Goal: Information Seeking & Learning: Find specific page/section

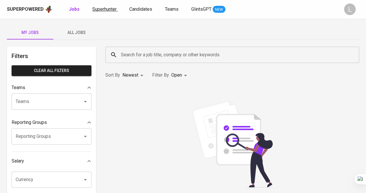
click at [111, 6] on span "Superhunter" at bounding box center [104, 9] width 24 height 6
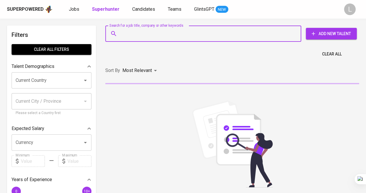
click at [156, 32] on input "Search for a job title, company or other keywords" at bounding box center [205, 33] width 171 height 11
paste input "[EMAIL_ADDRESS][DOMAIN_NAME]"
type input "[EMAIL_ADDRESS][DOMAIN_NAME]"
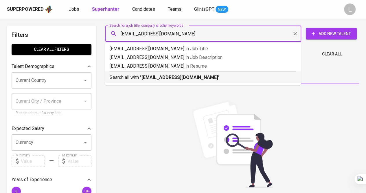
click at [157, 80] on b "[EMAIL_ADDRESS][DOMAIN_NAME]" at bounding box center [180, 77] width 77 height 6
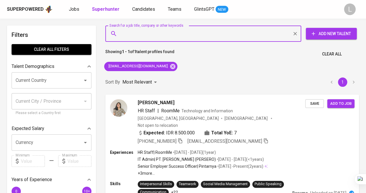
scroll to position [19, 0]
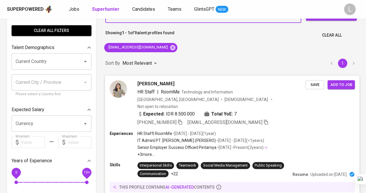
click at [180, 119] on icon "button" at bounding box center [179, 121] width 5 height 5
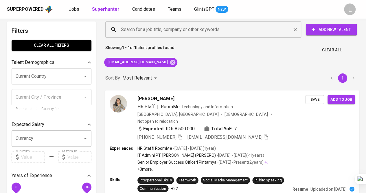
scroll to position [3, 0]
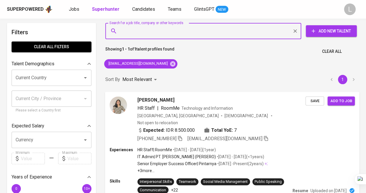
click at [176, 26] on input "Search for a job title, company or other keywords" at bounding box center [205, 30] width 171 height 11
paste input "[EMAIL_ADDRESS][DOMAIN_NAME]"
type input "[EMAIL_ADDRESS][DOMAIN_NAME]"
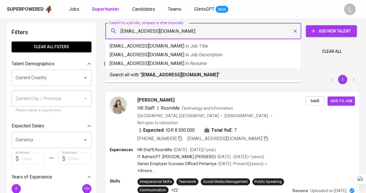
click at [175, 72] on b "[EMAIL_ADDRESS][DOMAIN_NAME]" at bounding box center [180, 75] width 77 height 6
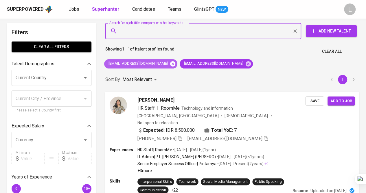
click at [170, 65] on icon at bounding box center [172, 63] width 5 height 5
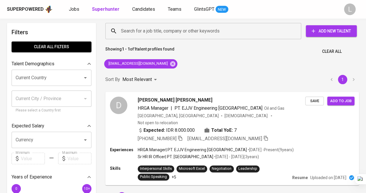
scroll to position [36, 0]
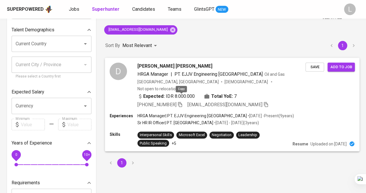
click at [180, 101] on icon "button" at bounding box center [179, 103] width 5 height 5
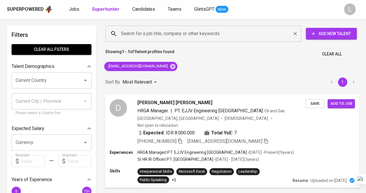
click at [162, 36] on input "Search for a job title, company or other keywords" at bounding box center [205, 33] width 171 height 11
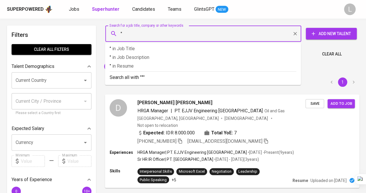
paste input "Puti Anggiarini"
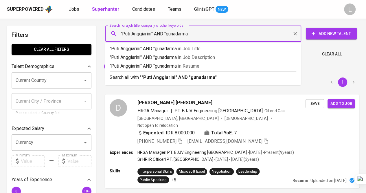
type input ""Puti Anggiarini" AND "gunadarma""
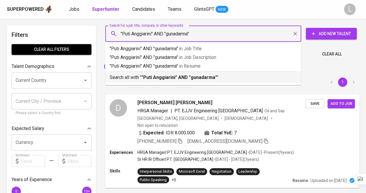
click at [162, 77] on b ""Puti Anggiarini" AND "gunadarma"" at bounding box center [180, 77] width 76 height 6
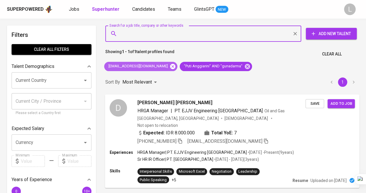
click at [170, 64] on icon at bounding box center [173, 66] width 6 height 6
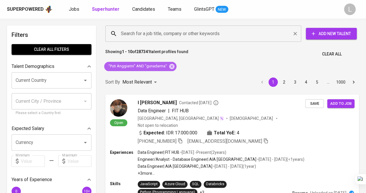
drag, startPoint x: 170, startPoint y: 66, endPoint x: 172, endPoint y: 30, distance: 36.2
click at [170, 66] on icon at bounding box center [171, 65] width 5 height 5
click at [172, 30] on input "Search for a job title, company or other keywords" at bounding box center [205, 33] width 171 height 11
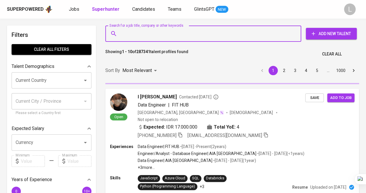
paste input "[EMAIL_ADDRESS][DOMAIN_NAME]"
type input "[EMAIL_ADDRESS][DOMAIN_NAME]"
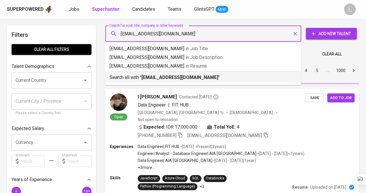
click at [162, 80] on b "[EMAIL_ADDRESS][DOMAIN_NAME]" at bounding box center [180, 77] width 77 height 6
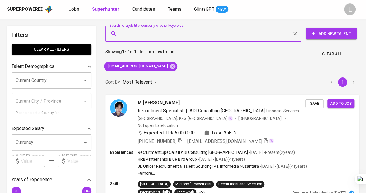
scroll to position [31, 0]
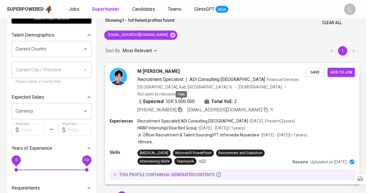
click at [179, 107] on icon "button" at bounding box center [179, 109] width 5 height 5
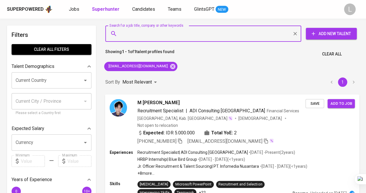
click at [177, 35] on input "Search for a job title, company or other keywords" at bounding box center [205, 33] width 171 height 11
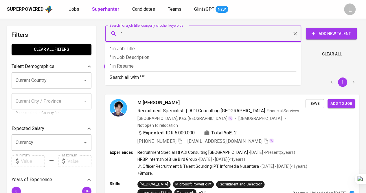
paste input "[PERSON_NAME]"
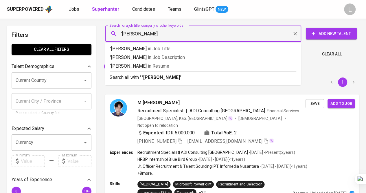
type input ""[PERSON_NAME]""
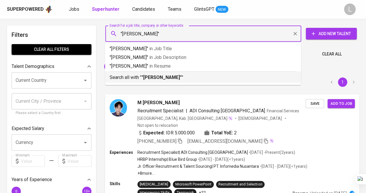
click at [171, 80] on p "Search all with " "[PERSON_NAME]" "" at bounding box center [203, 77] width 187 height 7
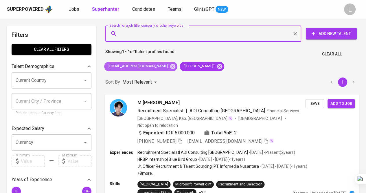
click at [157, 67] on span "[EMAIL_ADDRESS][DOMAIN_NAME]" at bounding box center [137, 66] width 67 height 6
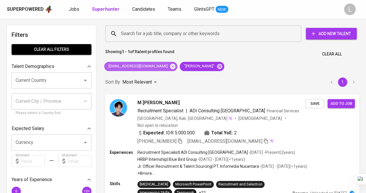
click at [170, 67] on icon at bounding box center [173, 66] width 6 height 6
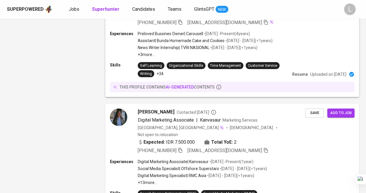
scroll to position [952, 0]
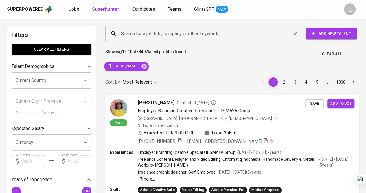
click at [178, 41] on div "Search for a job title, company or other keywords" at bounding box center [203, 33] width 196 height 16
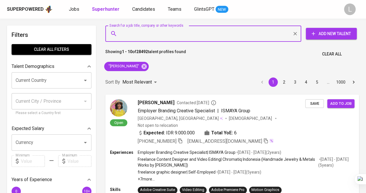
paste input "fanimulyana@gmail.com"
type input "fanimulyana@gmail.com"
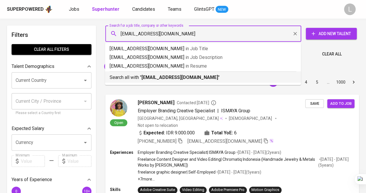
click at [170, 75] on b "fanimulyana@gmail.com" at bounding box center [180, 77] width 77 height 6
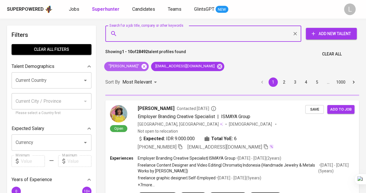
click at [147, 66] on icon at bounding box center [144, 66] width 6 height 6
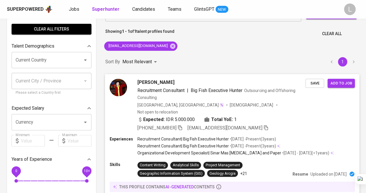
scroll to position [21, 0]
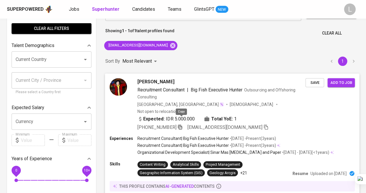
click at [182, 124] on icon "button" at bounding box center [180, 126] width 4 height 5
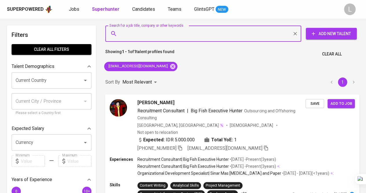
click at [158, 35] on input "Search for a job title, company or other keywords" at bounding box center [205, 33] width 171 height 11
paste input "moominreynaldy@gmail.com"
type input "moominreynaldy@gmail.com"
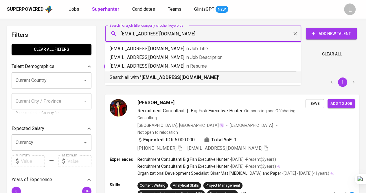
click at [162, 75] on b "moominreynaldy@gmail.com" at bounding box center [180, 77] width 77 height 6
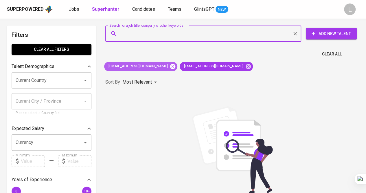
click at [170, 67] on icon at bounding box center [173, 66] width 6 height 6
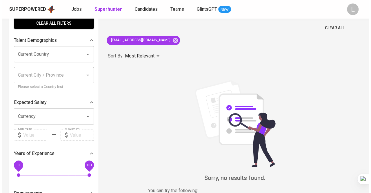
scroll to position [28, 0]
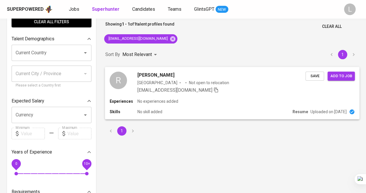
click at [157, 74] on span "Reynaldy Moomin" at bounding box center [156, 74] width 37 height 7
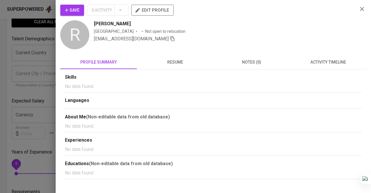
click at [175, 59] on span "resume" at bounding box center [174, 61] width 69 height 7
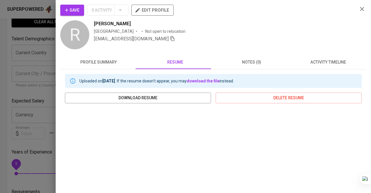
drag, startPoint x: 94, startPoint y: 23, endPoint x: 135, endPoint y: 22, distance: 41.7
click at [135, 22] on div "R Reynaldy Moomin Indonesia Not open to relocation moominreynaldy@gmail.com" at bounding box center [206, 35] width 292 height 30
copy span "Reynaldy Moomin"
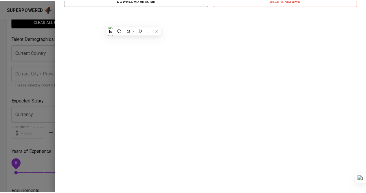
scroll to position [10, 0]
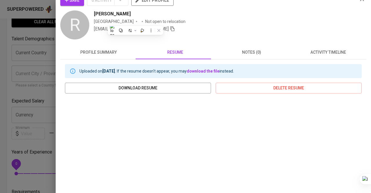
click at [52, 35] on div at bounding box center [185, 96] width 371 height 193
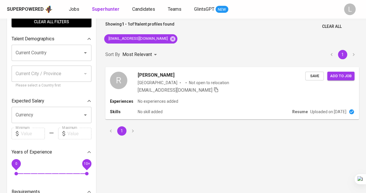
scroll to position [0, 0]
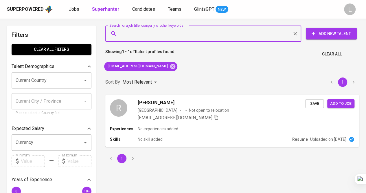
click at [173, 38] on input "Search for a job title, company or other keywords" at bounding box center [205, 33] width 171 height 11
paste input "karellascano@gmail.com"
type input "karellascano@gmail.com"
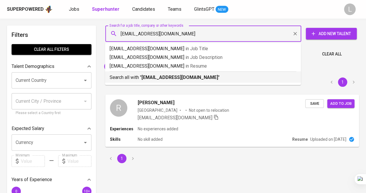
click at [168, 72] on div "Search all with " karellascano@gmail.com "" at bounding box center [203, 76] width 187 height 10
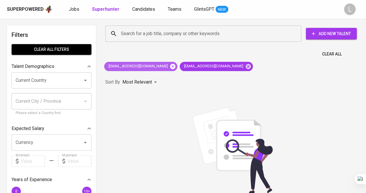
click at [170, 66] on icon at bounding box center [172, 65] width 5 height 5
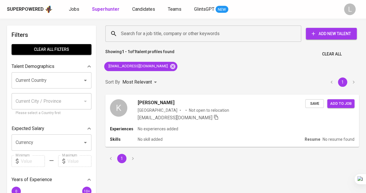
scroll to position [8, 0]
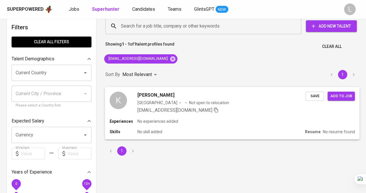
click at [162, 94] on span "Karel Lascano Sembiring" at bounding box center [156, 94] width 37 height 7
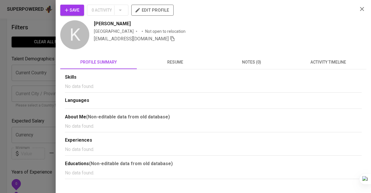
click at [177, 61] on span "resume" at bounding box center [174, 61] width 69 height 7
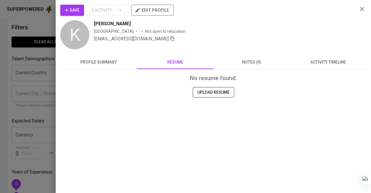
click at [12, 48] on div at bounding box center [185, 96] width 371 height 193
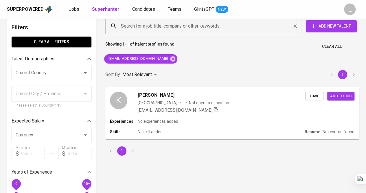
click at [168, 32] on div "Search for a job title, company or other keywords" at bounding box center [203, 26] width 196 height 16
paste input "riekysaputra22@gmail.com"
type input "riekysaputra22@gmail.com"
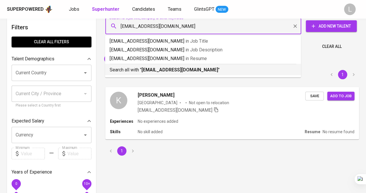
click at [173, 71] on b "riekysaputra22@gmail.com" at bounding box center [180, 70] width 77 height 6
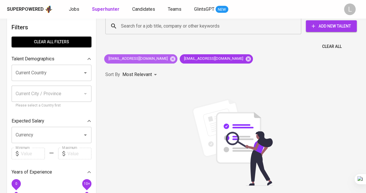
click at [151, 56] on span "karellascano@gmail.com" at bounding box center [137, 59] width 67 height 6
click at [170, 57] on icon at bounding box center [173, 59] width 6 height 6
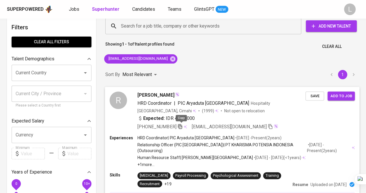
click at [179, 126] on icon "button" at bounding box center [179, 125] width 5 height 5
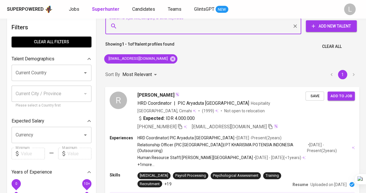
click at [146, 28] on input "Search for a job title, company or other keywords" at bounding box center [205, 26] width 171 height 11
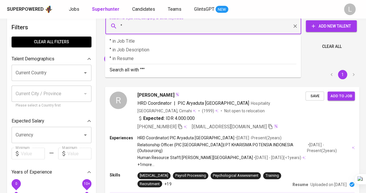
paste input "Madonna Natalia"
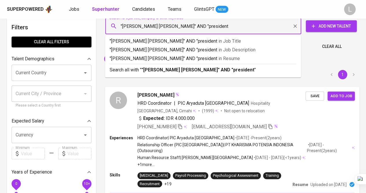
type input ""Madonna Natalia" AND "president""
click at [169, 67] on b ""Madonna Natalia" AND "president"" at bounding box center [199, 70] width 115 height 6
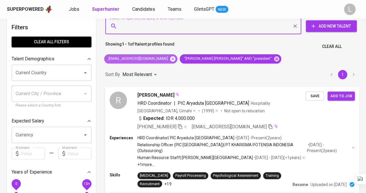
click at [170, 59] on icon at bounding box center [172, 58] width 5 height 5
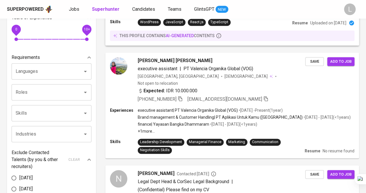
scroll to position [162, 0]
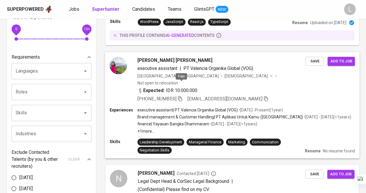
click at [180, 96] on icon "button" at bounding box center [179, 98] width 5 height 5
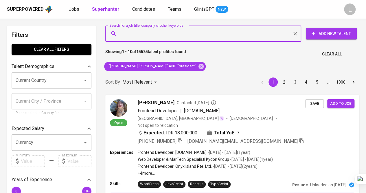
click at [151, 33] on input "Search for a job title, company or other keywords" at bounding box center [205, 33] width 171 height 11
paste input "eca.cesariana@gmail.com"
type input "eca.cesariana@gmail.com"
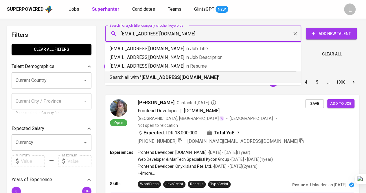
click at [155, 79] on b "eca.cesariana@gmail.com" at bounding box center [180, 77] width 77 height 6
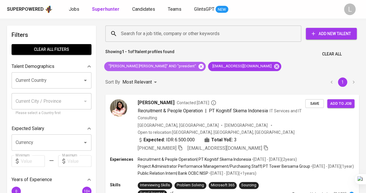
click at [199, 65] on icon at bounding box center [201, 65] width 5 height 5
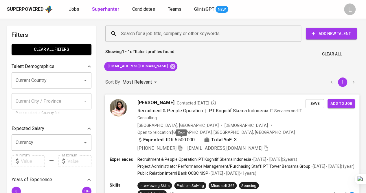
click at [181, 145] on icon "button" at bounding box center [180, 147] width 4 height 5
click at [162, 32] on input "Search for a job title, company or other keywords" at bounding box center [205, 33] width 171 height 11
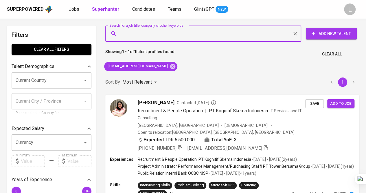
paste input "evangeliaeverly@gmail.com"
type input "evangeliaeverly@gmail.com"
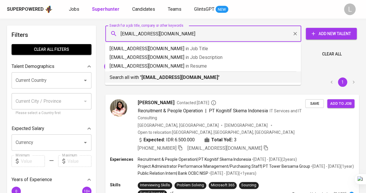
click at [161, 76] on b "evangeliaeverly@gmail.com" at bounding box center [180, 77] width 77 height 6
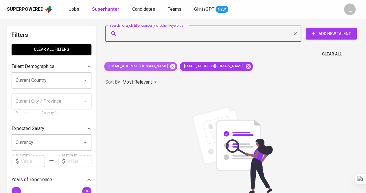
click at [170, 65] on icon at bounding box center [172, 65] width 5 height 5
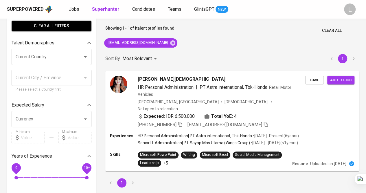
scroll to position [24, 0]
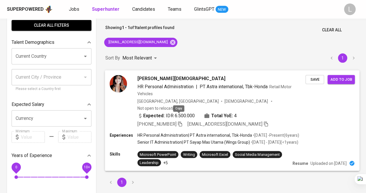
click at [178, 121] on icon "button" at bounding box center [180, 123] width 4 height 5
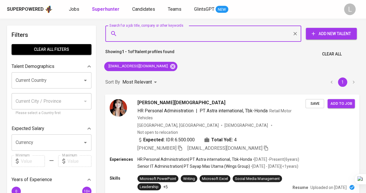
paste input "anggitkusumawardhana@gmail.com"
type input "anggitkusumawardhana@gmail.com"
click at [159, 35] on input "anggitkusumawardhana@gmail.com" at bounding box center [205, 33] width 171 height 11
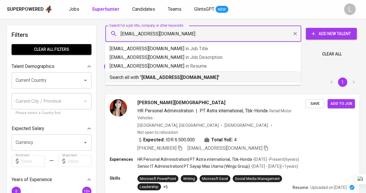
click at [158, 76] on b "anggitkusumawardhana@gmail.com" at bounding box center [180, 77] width 77 height 6
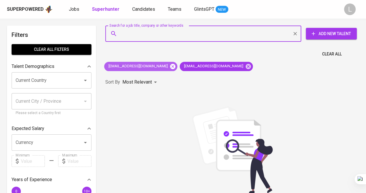
click at [170, 67] on icon at bounding box center [173, 66] width 6 height 6
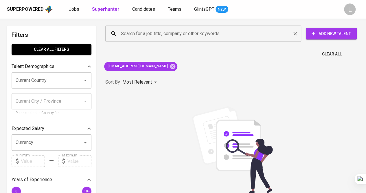
click at [153, 28] on input "Search for a job title, company or other keywords" at bounding box center [205, 33] width 171 height 11
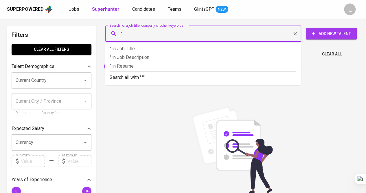
paste input "Iswandi Prasetyo"
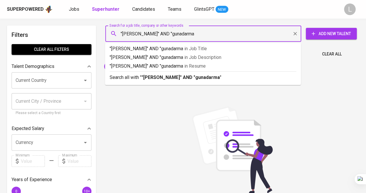
type input ""Iswandi Prasetyo" AND "gunadarma""
click at [163, 74] on p "Search all with " "Iswandi Prasetyo" AND "gunadarma" "" at bounding box center [203, 77] width 187 height 7
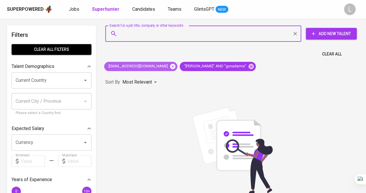
click at [174, 65] on icon at bounding box center [173, 66] width 6 height 6
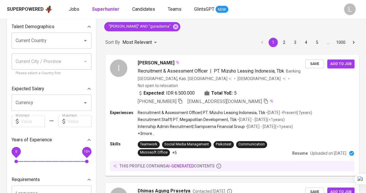
scroll to position [40, 0]
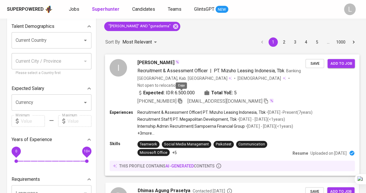
click at [181, 98] on icon "button" at bounding box center [180, 100] width 4 height 5
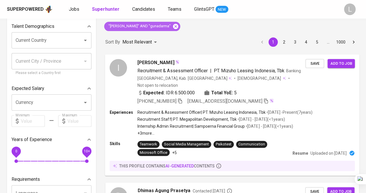
click at [178, 25] on icon at bounding box center [176, 26] width 6 height 6
click at [182, 33] on div "Sort By Most Relevant MOST_RELEVANT 1 2 3 4 5 … 1000" at bounding box center [232, 42] width 261 height 18
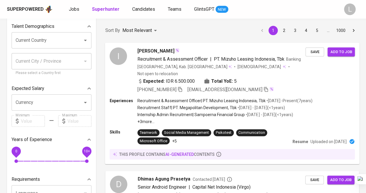
scroll to position [8, 0]
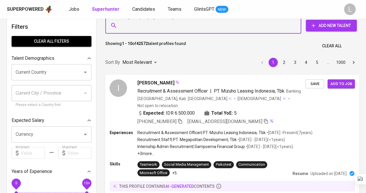
click at [182, 27] on input "Search for a job title, company or other keywords" at bounding box center [205, 25] width 171 height 11
paste input "marcel.willy.maynardi@gmail.com"
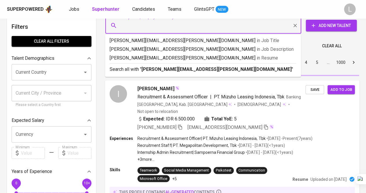
type input "marcel.willy.maynardi@gmail.com"
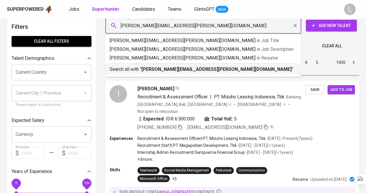
click at [170, 70] on b "marcel.willy.maynardi@gmail.com" at bounding box center [217, 69] width 150 height 6
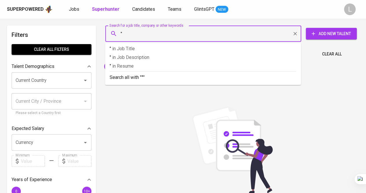
paste input "Junique Guineath Suweny (She/Her)"
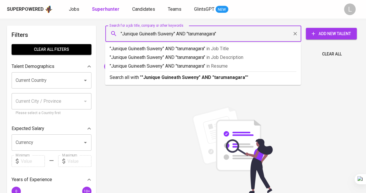
type input ""Junique Guineath Suweny" AND "tarumanagara""
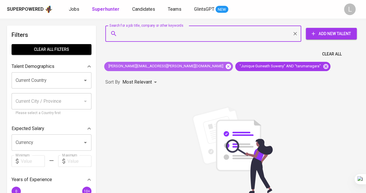
click at [225, 63] on icon at bounding box center [228, 66] width 6 height 6
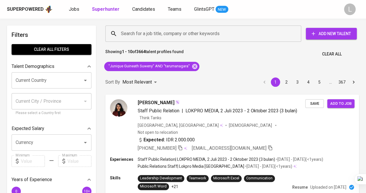
scroll to position [33, 0]
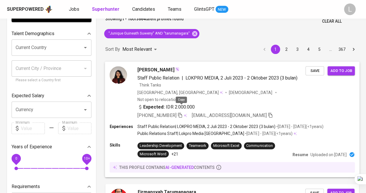
click at [182, 112] on icon "button" at bounding box center [180, 114] width 4 height 5
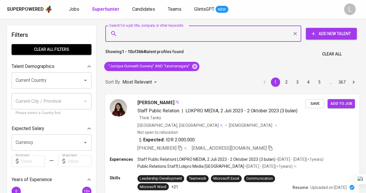
click at [156, 34] on input "Search for a job title, company or other keywords" at bounding box center [205, 33] width 171 height 11
paste input "iqbalnusantara20@gmail.com"
type input "iqbalnusantara20@gmail.com"
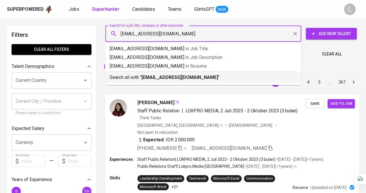
click at [173, 81] on li "Search all with " iqbalnusantara20@gmail.com "" at bounding box center [203, 76] width 196 height 11
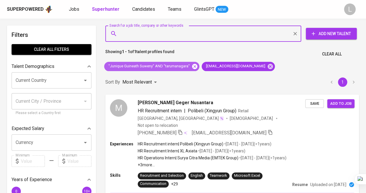
click at [195, 65] on icon at bounding box center [194, 65] width 5 height 5
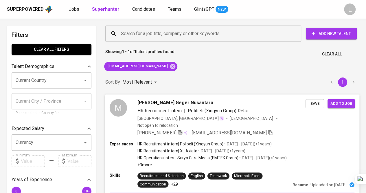
click at [181, 129] on icon "button" at bounding box center [179, 131] width 5 height 5
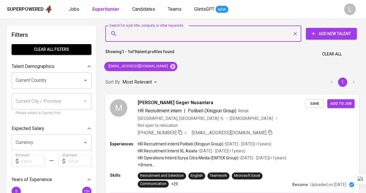
click at [157, 36] on input "Search for a job title, company or other keywords" at bounding box center [205, 33] width 171 height 11
paste input "[EMAIL_ADDRESS][DOMAIN_NAME]"
type input "[EMAIL_ADDRESS][DOMAIN_NAME]"
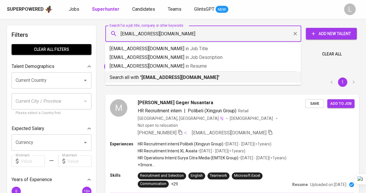
click at [163, 73] on div "Search all with " [EMAIL_ADDRESS][DOMAIN_NAME] "" at bounding box center [203, 76] width 187 height 10
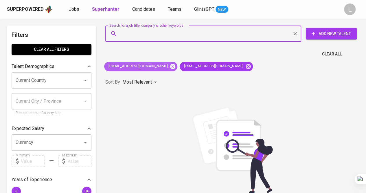
click at [170, 67] on icon at bounding box center [172, 65] width 5 height 5
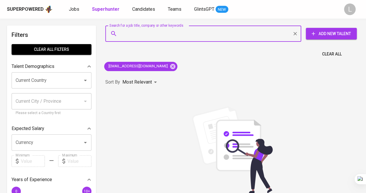
paste input "[EMAIL_ADDRESS][DOMAIN_NAME]"
click at [180, 36] on input "[EMAIL_ADDRESS][DOMAIN_NAME]" at bounding box center [205, 33] width 171 height 11
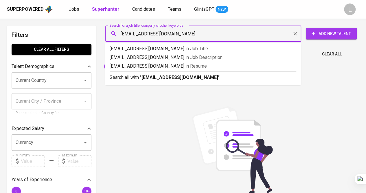
type input "[EMAIL_ADDRESS][DOMAIN_NAME]"
click at [173, 77] on b "[EMAIL_ADDRESS][DOMAIN_NAME]" at bounding box center [180, 77] width 77 height 6
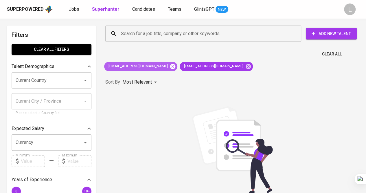
click at [170, 66] on icon at bounding box center [172, 65] width 5 height 5
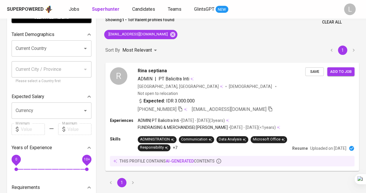
scroll to position [32, 0]
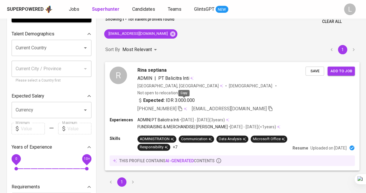
click at [183, 105] on icon "button" at bounding box center [179, 107] width 5 height 5
click at [151, 71] on span "Rina septiana" at bounding box center [152, 69] width 29 height 7
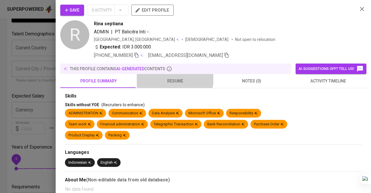
click at [167, 76] on button "resume" at bounding box center [175, 81] width 76 height 14
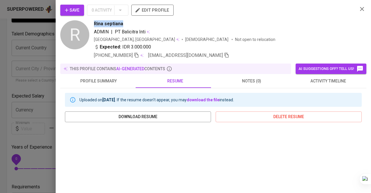
drag, startPoint x: 94, startPoint y: 23, endPoint x: 133, endPoint y: 23, distance: 38.5
click at [133, 23] on div "Rina septiana" at bounding box center [223, 23] width 259 height 7
copy span "Rina septiana"
click at [40, 71] on div at bounding box center [185, 96] width 371 height 193
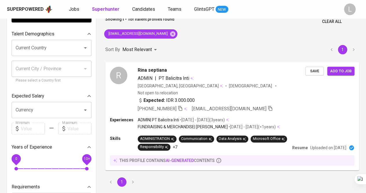
scroll to position [0, 0]
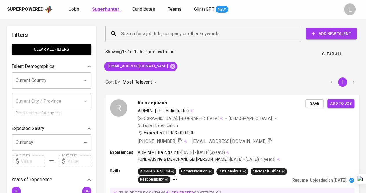
click at [107, 8] on b "Superhunter" at bounding box center [106, 9] width 28 height 6
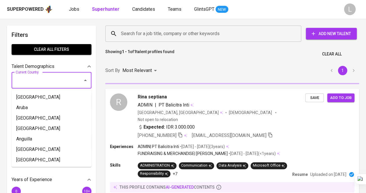
click at [60, 81] on input "Current Country" at bounding box center [43, 80] width 58 height 11
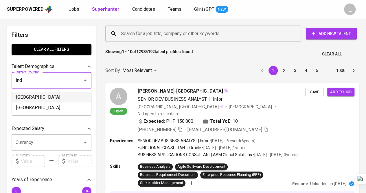
click at [24, 99] on li "[GEOGRAPHIC_DATA]" at bounding box center [52, 97] width 80 height 10
type input "[GEOGRAPHIC_DATA]"
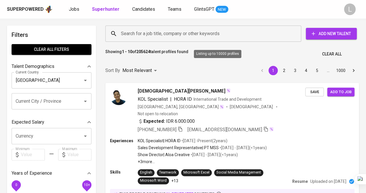
click at [145, 51] on b "205624" at bounding box center [143, 51] width 14 height 5
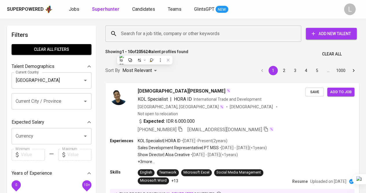
click at [78, 80] on icon "Clear" at bounding box center [77, 79] width 3 height 3
click at [78, 80] on div at bounding box center [81, 80] width 15 height 8
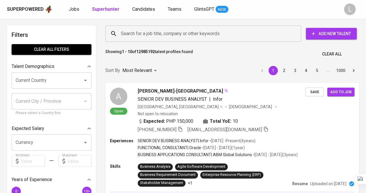
click at [156, 41] on div "Search for a job title, company or other keywords" at bounding box center [203, 33] width 196 height 16
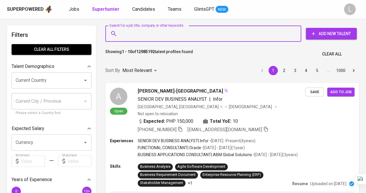
paste input "tetrasilviana4@gmail.com"
type input "tetrasilviana4@gmail.com"
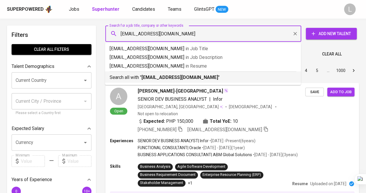
click at [170, 73] on div "Search all with " tetrasilviana4@gmail.com "" at bounding box center [203, 76] width 187 height 10
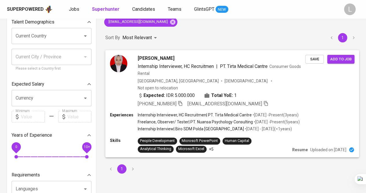
scroll to position [50, 0]
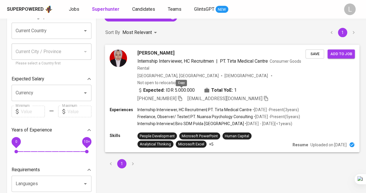
click at [180, 95] on icon "button" at bounding box center [179, 97] width 5 height 5
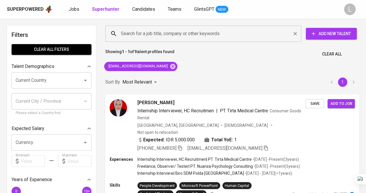
click at [159, 31] on input "Search for a job title, company or other keywords" at bounding box center [205, 33] width 171 height 11
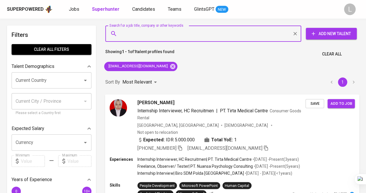
paste input "rizkiafitri0101@gmail.com"
type input "rizkiafitri0101@gmail.com"
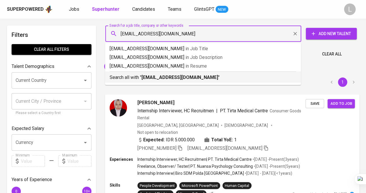
click at [161, 75] on b "rizkiafitri0101@gmail.com" at bounding box center [180, 77] width 77 height 6
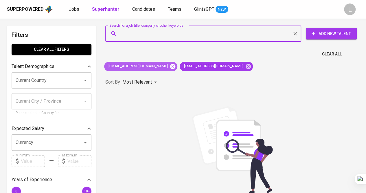
click at [170, 66] on icon at bounding box center [173, 66] width 6 height 6
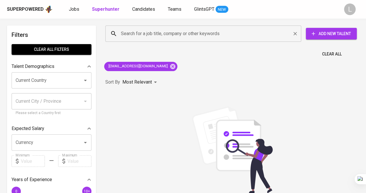
click at [159, 41] on div "Search for a job title, company or other keywords" at bounding box center [203, 33] width 196 height 16
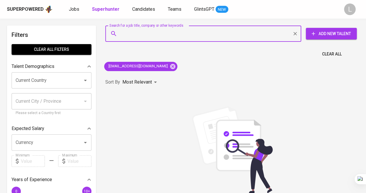
paste input "cindie.gloria@gmail.com"
type input "cindie.gloria@gmail.com"
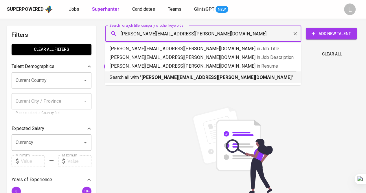
click at [157, 74] on p "Search all with " cindie.gloria@gmail.com "" at bounding box center [203, 77] width 187 height 7
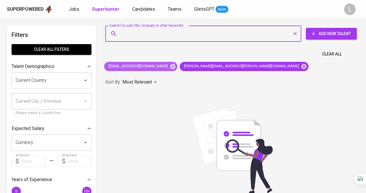
click at [157, 70] on div "rizkiafitri0101@gmail.com" at bounding box center [140, 66] width 73 height 9
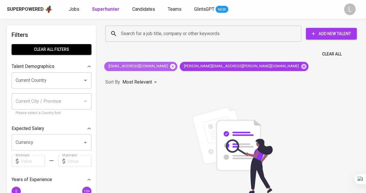
click at [170, 66] on icon at bounding box center [172, 65] width 5 height 5
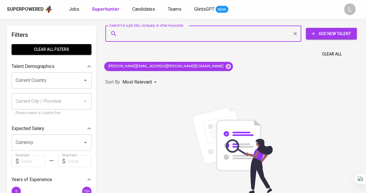
click at [156, 37] on input "Search for a job title, company or other keywords" at bounding box center [205, 33] width 171 height 11
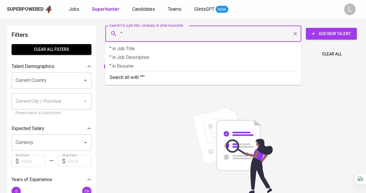
paste input "Merry Sonia Subiantoro (She/Her)"
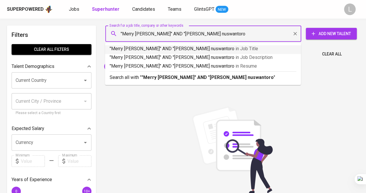
type input ""Merry Sonia Subiantoro" AND "dian nuswantoro""
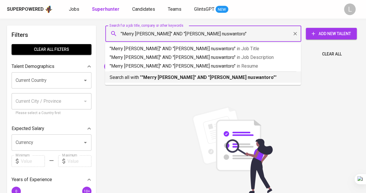
click at [185, 76] on b ""Merry Sonia Subiantoro" AND "dian nuswantoro"" at bounding box center [209, 77] width 134 height 6
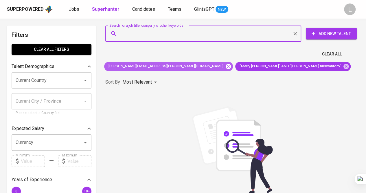
click at [226, 67] on icon at bounding box center [228, 65] width 5 height 5
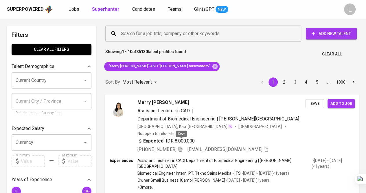
click at [180, 146] on icon "button" at bounding box center [180, 148] width 4 height 5
